Goal: Find specific page/section: Find specific page/section

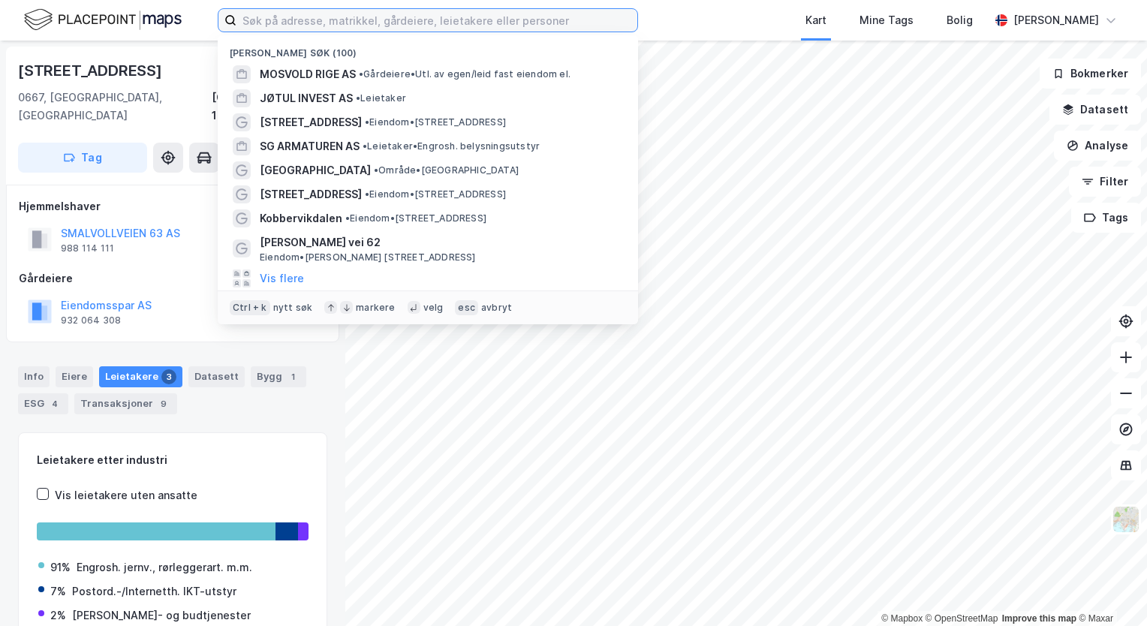
click at [360, 20] on input at bounding box center [436, 20] width 401 height 23
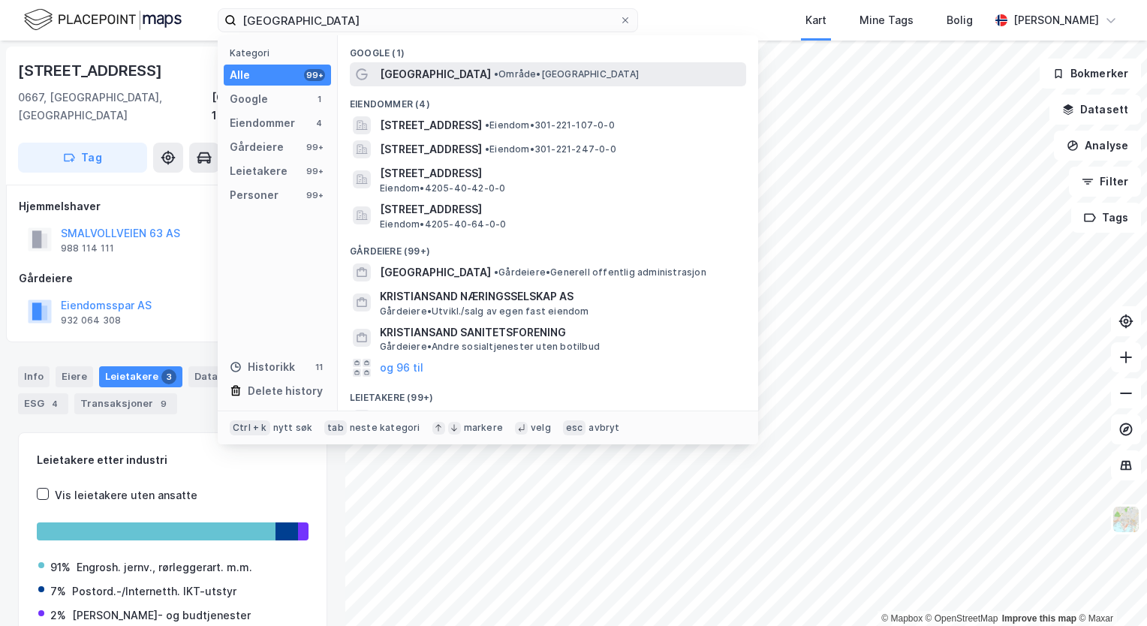
click at [433, 71] on span "[GEOGRAPHIC_DATA]" at bounding box center [435, 74] width 111 height 18
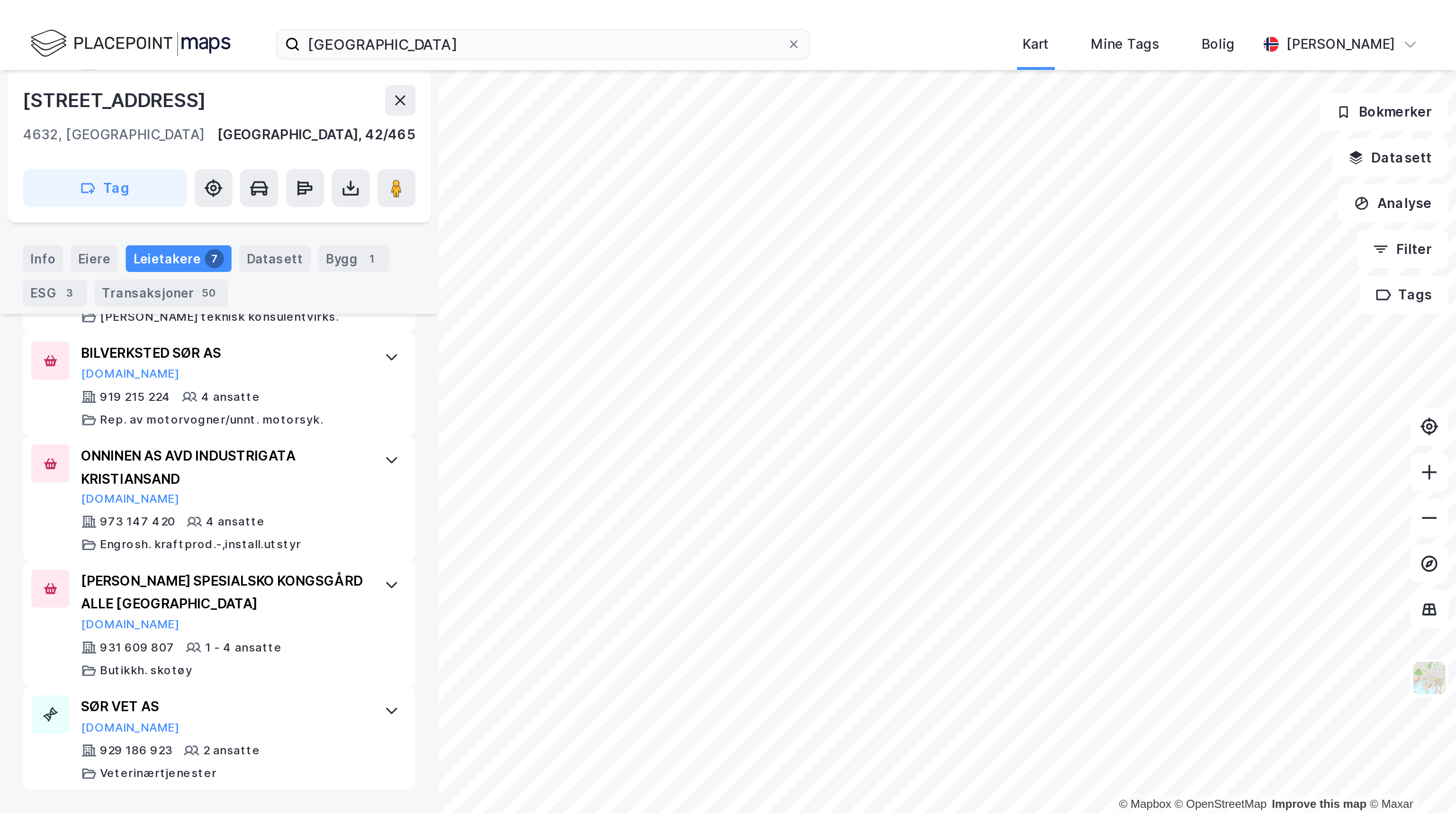
scroll to position [140, 0]
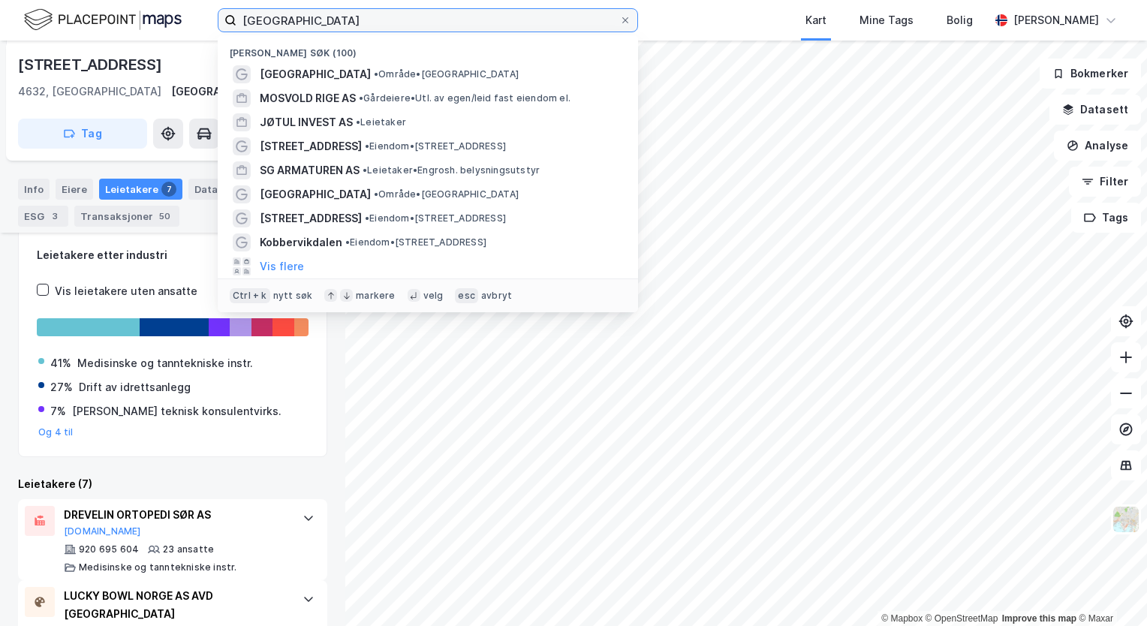
click at [330, 25] on input "[GEOGRAPHIC_DATA]" at bounding box center [427, 20] width 383 height 23
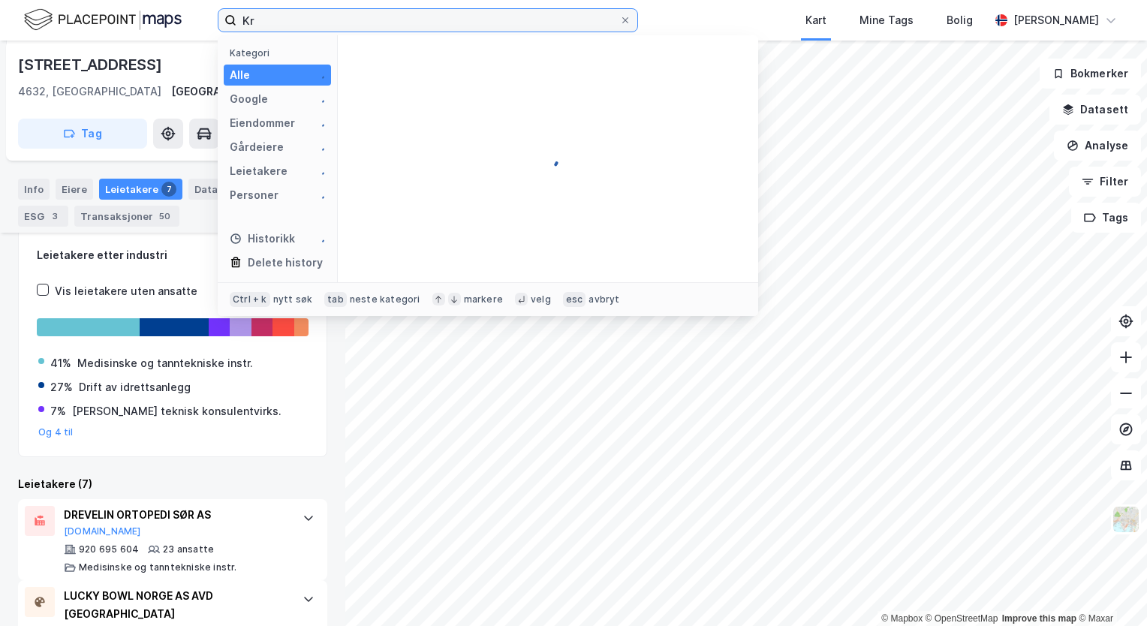
type input "K"
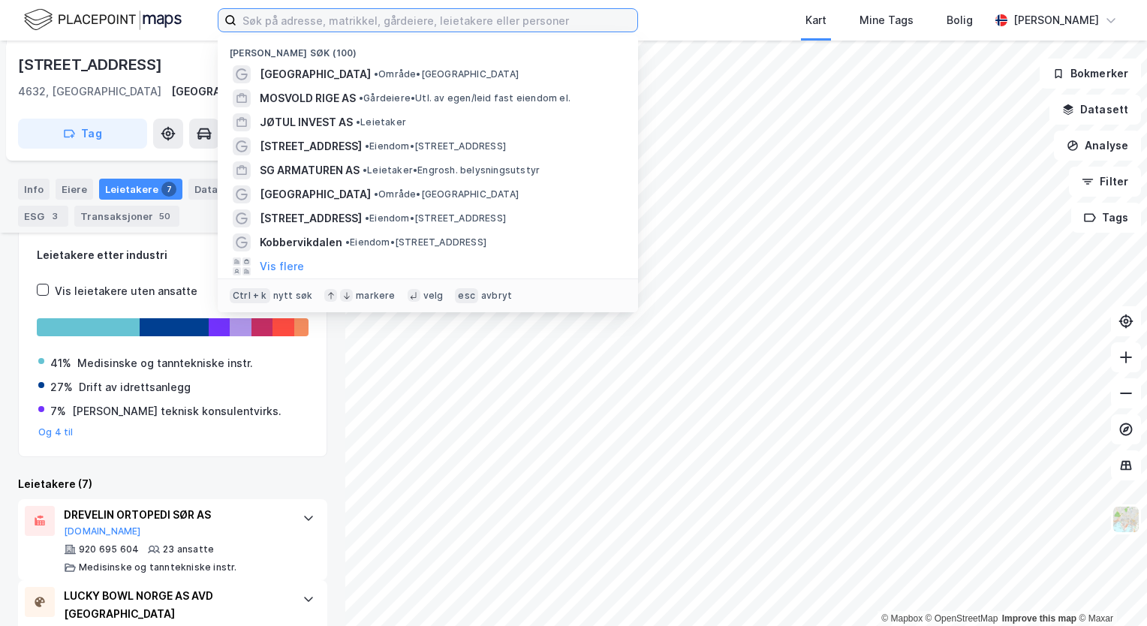
click at [276, 22] on input at bounding box center [436, 20] width 401 height 23
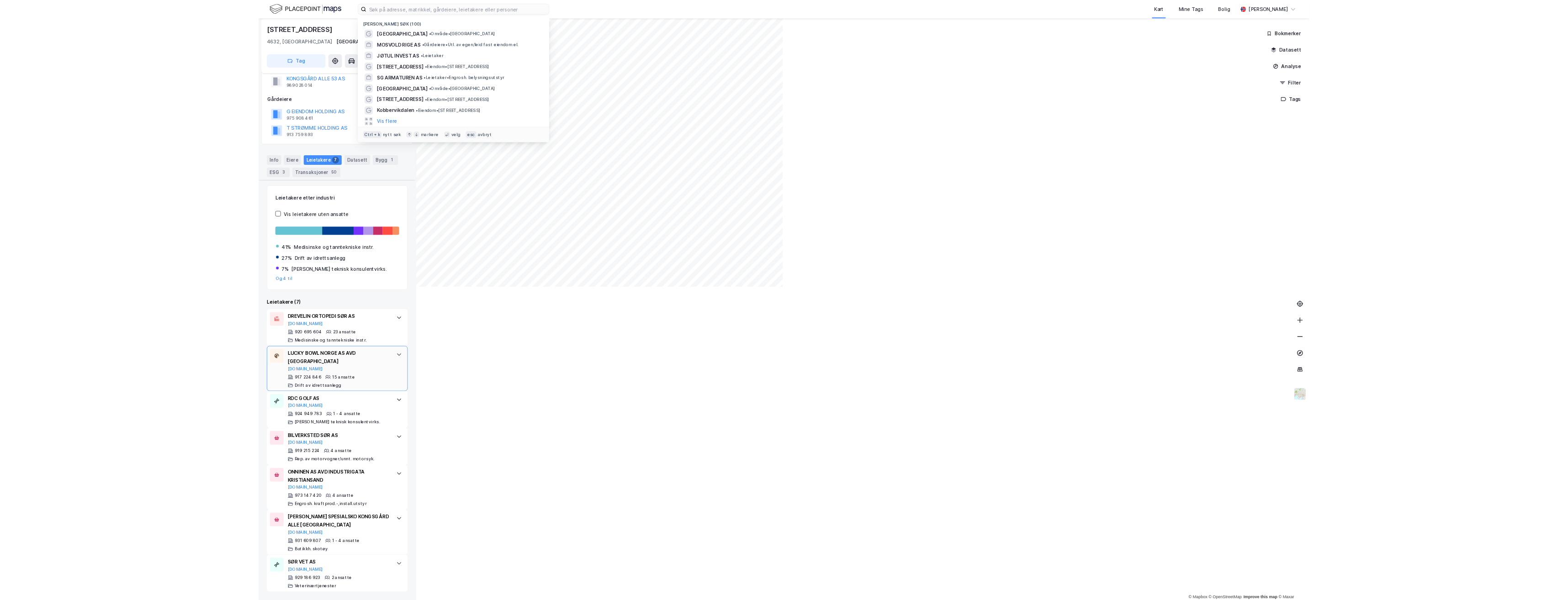
scroll to position [26, 0]
